Goal: Transaction & Acquisition: Book appointment/travel/reservation

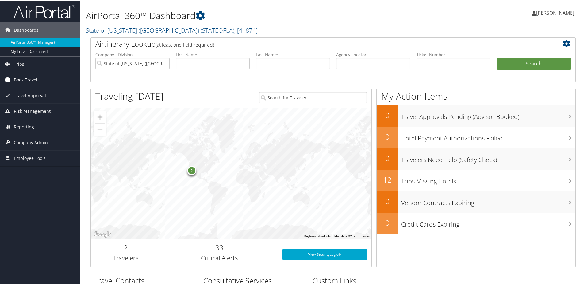
click at [40, 76] on link "Book Travel" at bounding box center [40, 79] width 80 height 15
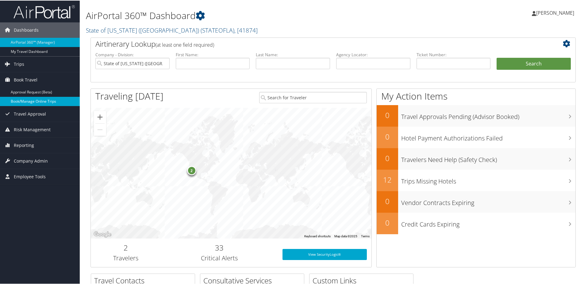
click at [34, 100] on link "Book/Manage Online Trips" at bounding box center [40, 100] width 80 height 9
click at [191, 171] on div "2" at bounding box center [191, 169] width 9 height 9
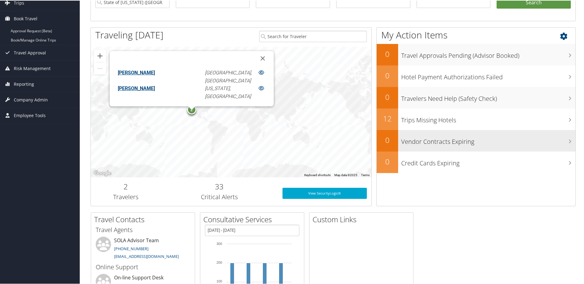
scroll to position [30, 0]
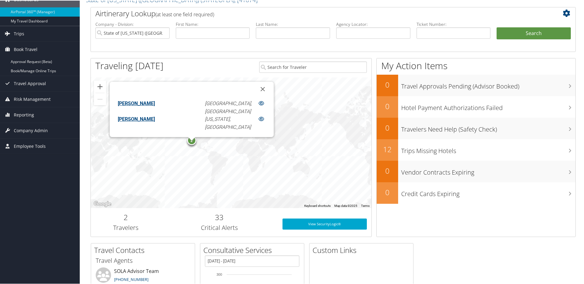
click at [223, 170] on div "2 TEKEDA FERGUSON Los Angeles, CA TYRUNET BRYANT Washington, DC" at bounding box center [231, 142] width 281 height 130
click at [256, 90] on button "Close" at bounding box center [263, 88] width 15 height 15
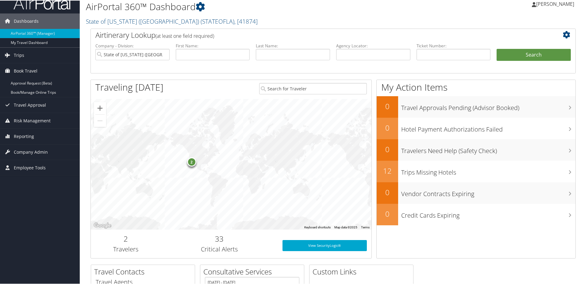
scroll to position [0, 0]
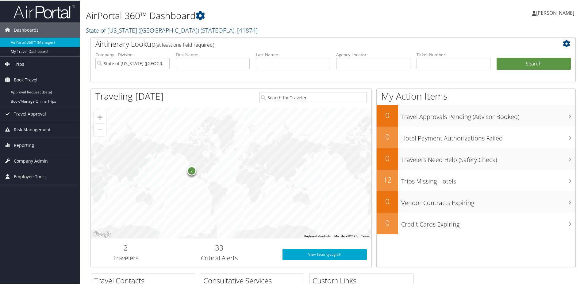
click at [37, 64] on link "Trips" at bounding box center [40, 63] width 80 height 15
